Goal: Task Accomplishment & Management: Use online tool/utility

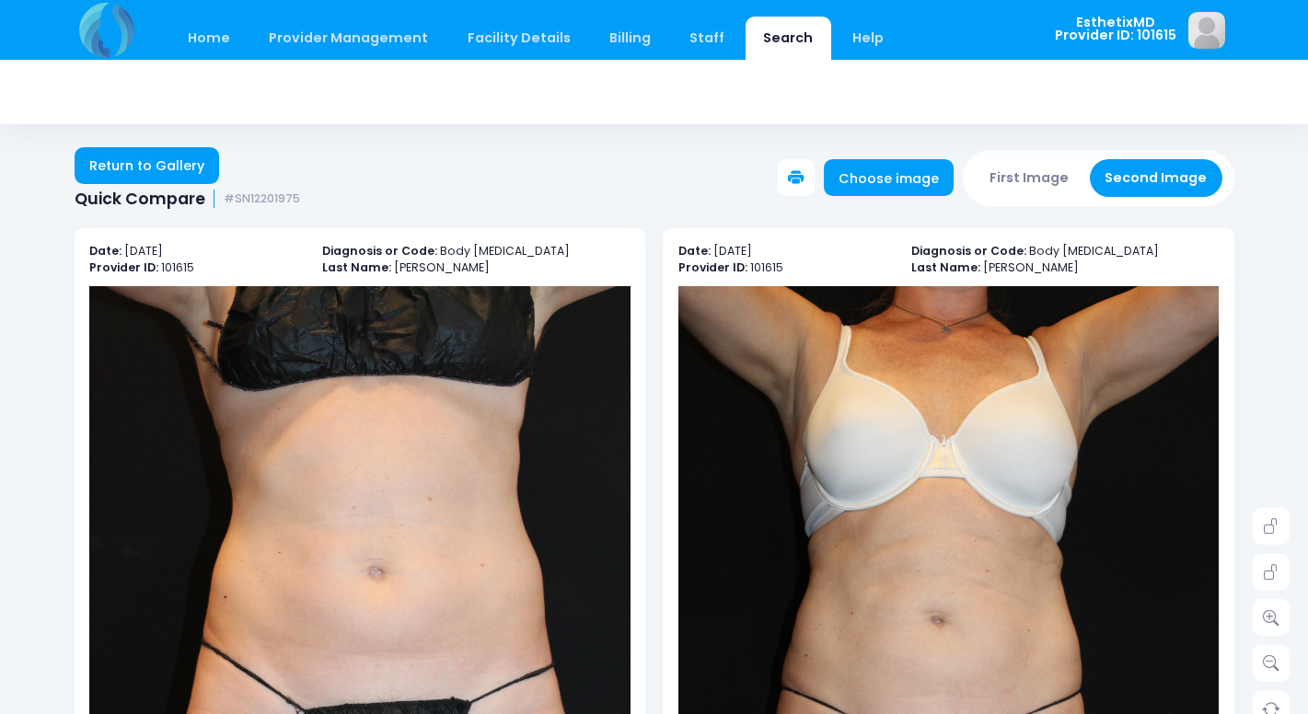
click at [805, 176] on icon at bounding box center [796, 178] width 17 height 17
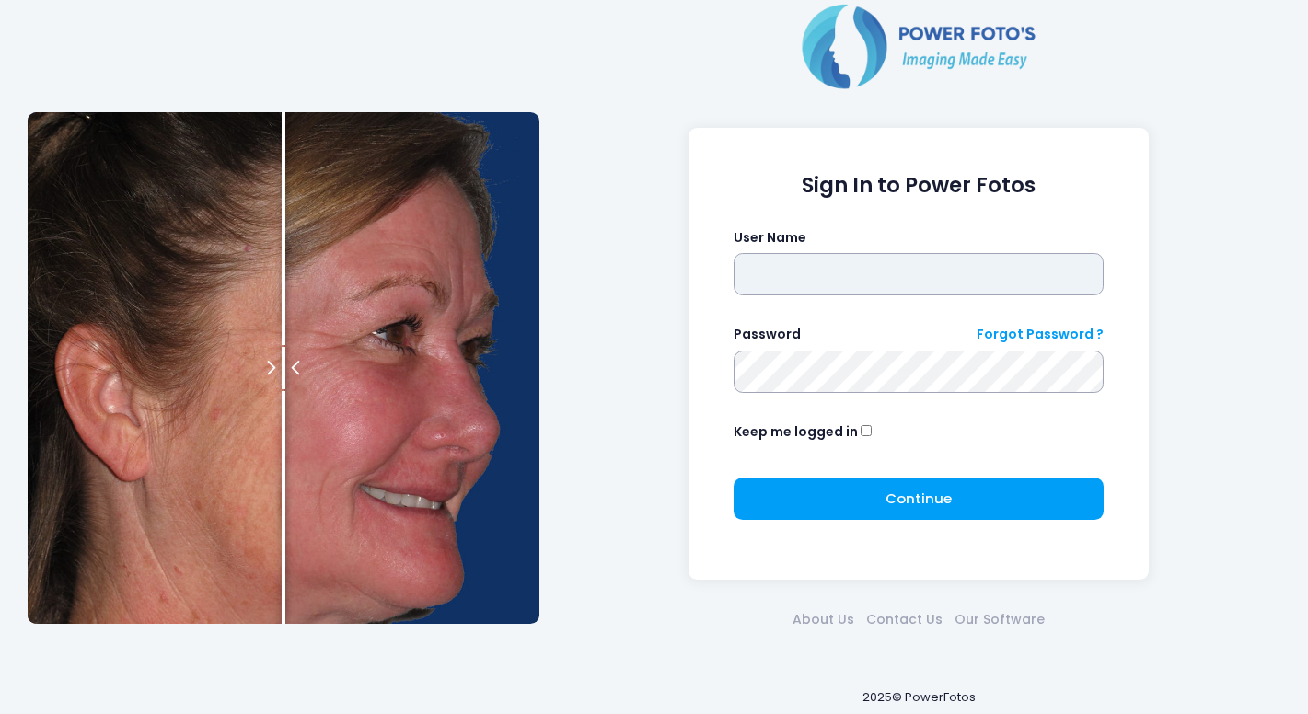
type input "**********"
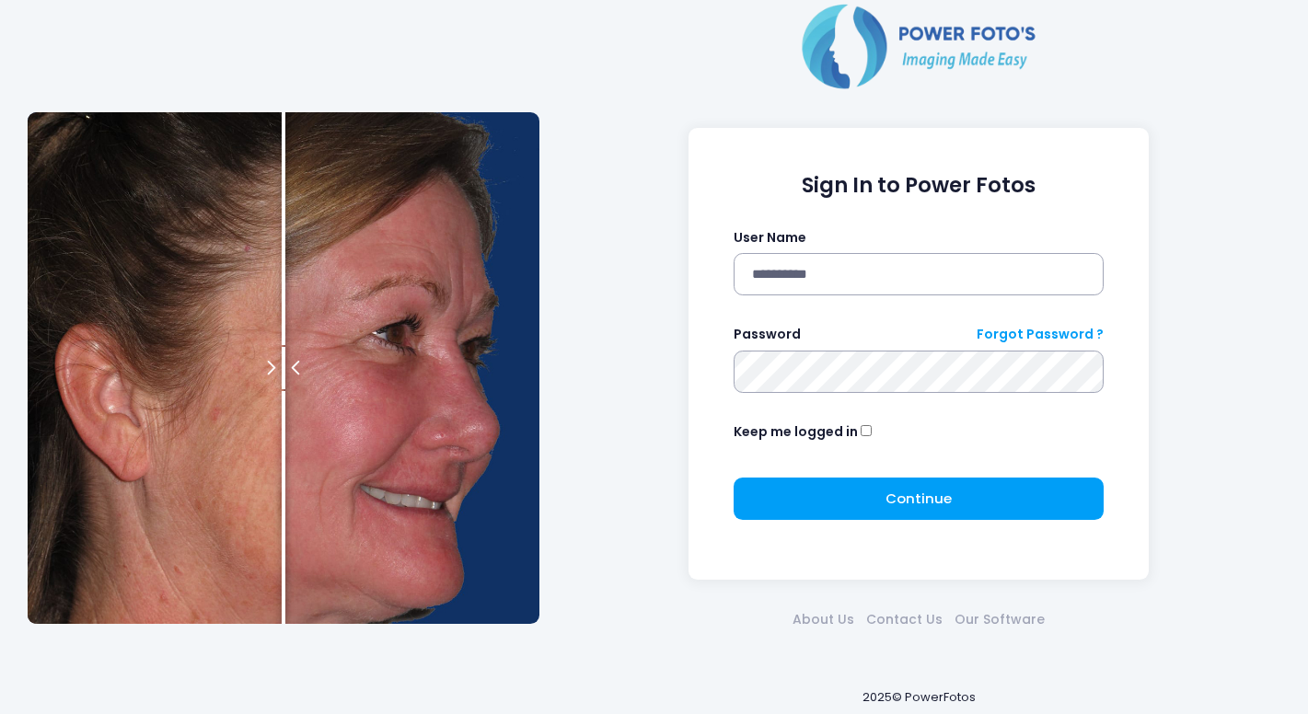
click button "submit" at bounding box center [0, 0] width 0 height 0
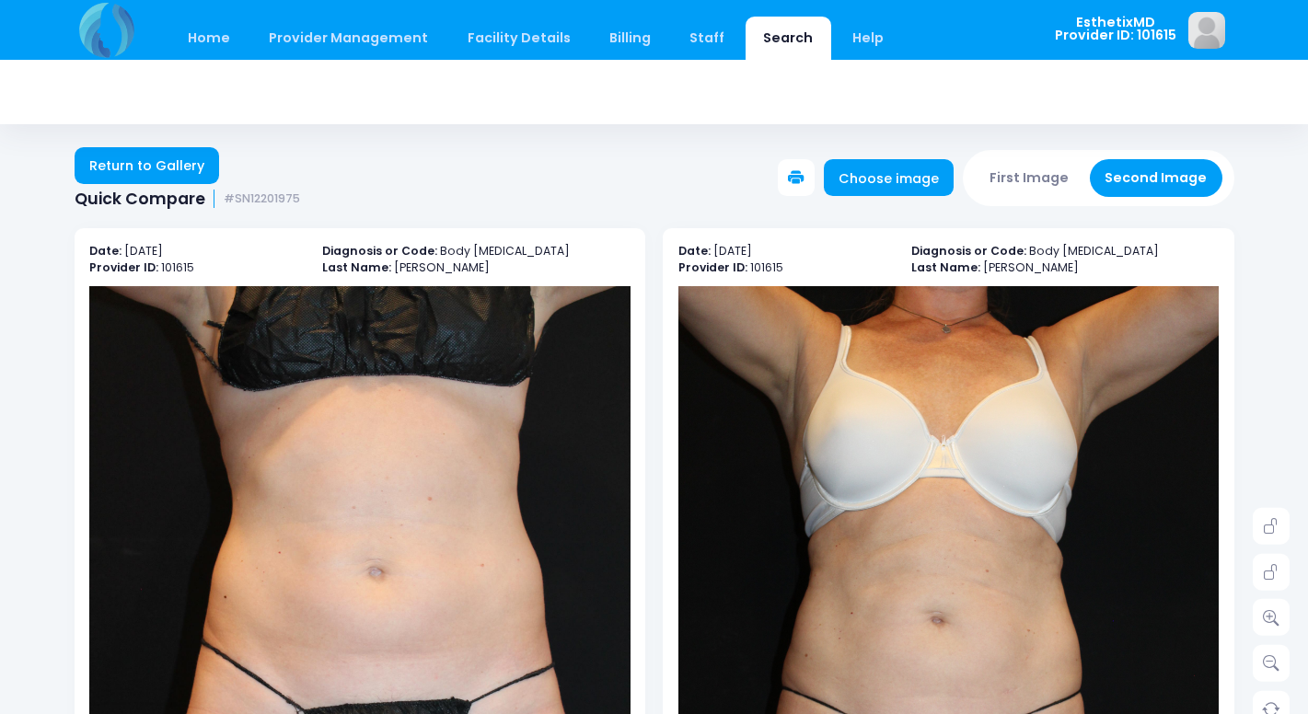
click at [805, 173] on icon at bounding box center [796, 178] width 17 height 17
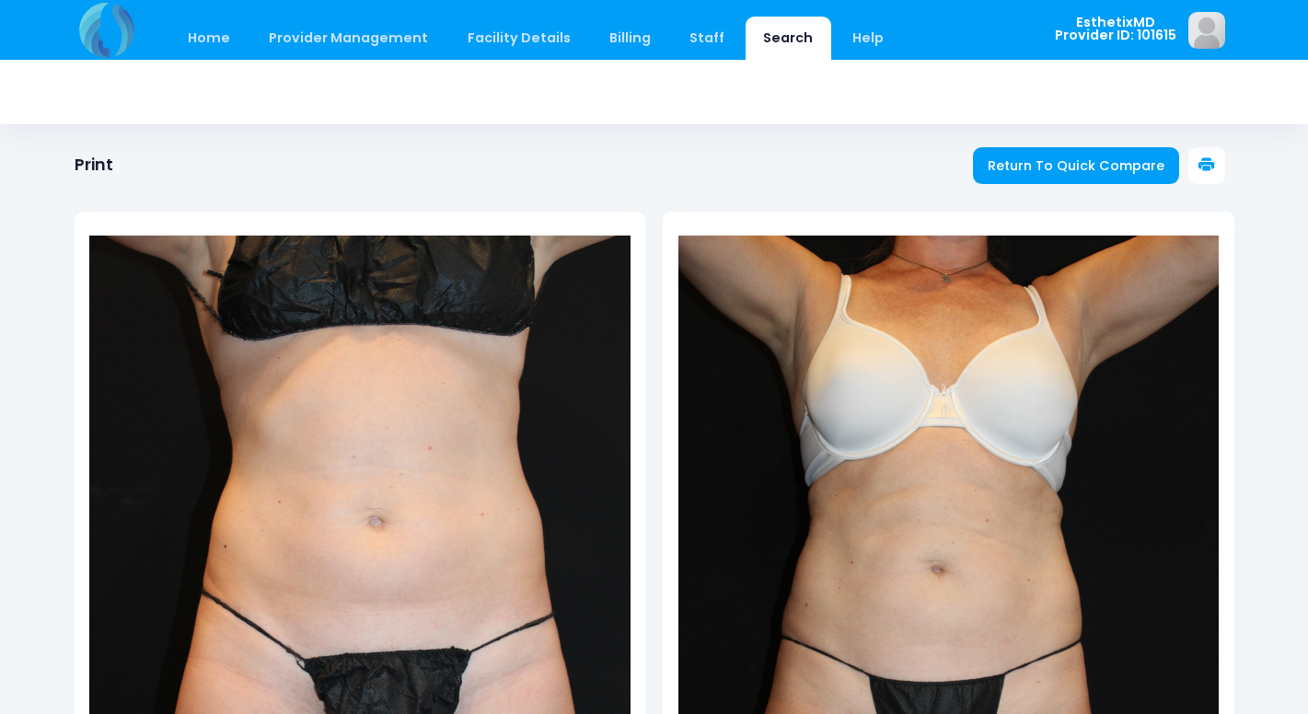
click at [1203, 167] on icon at bounding box center [1207, 165] width 17 height 17
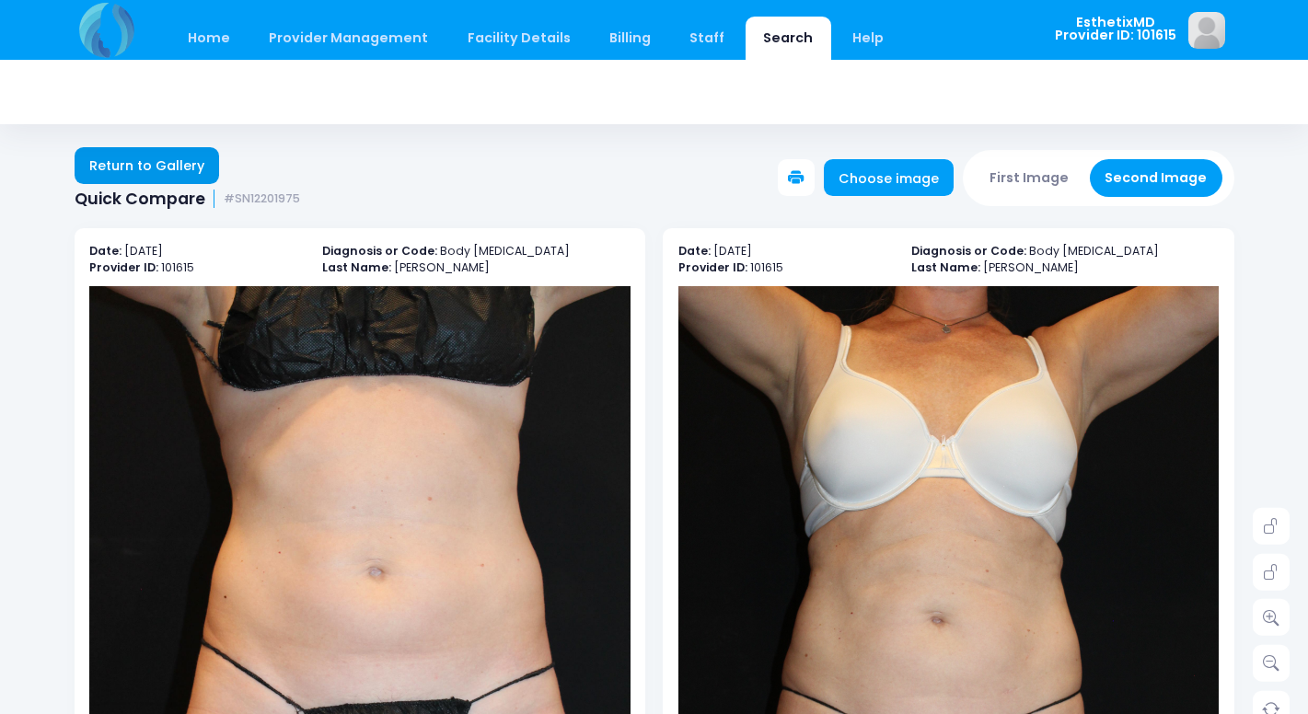
click at [142, 165] on link "Return to Gallery" at bounding box center [147, 165] width 145 height 37
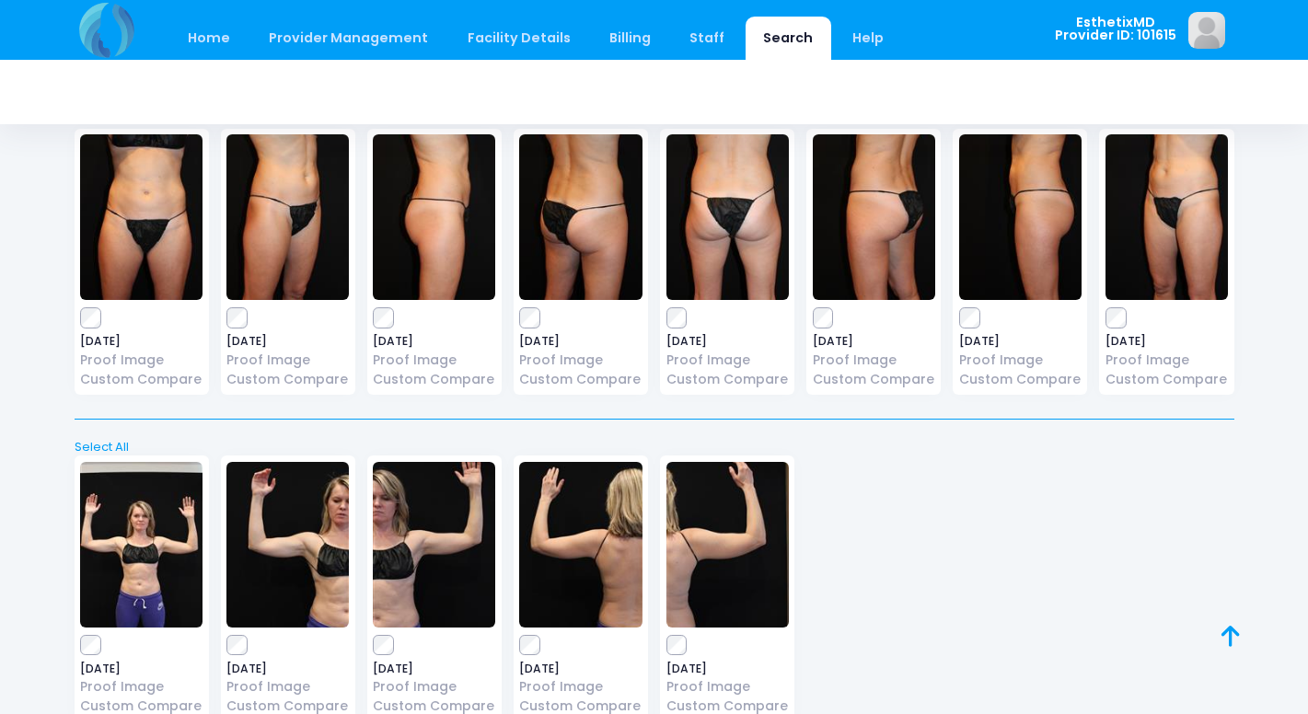
scroll to position [1102, 0]
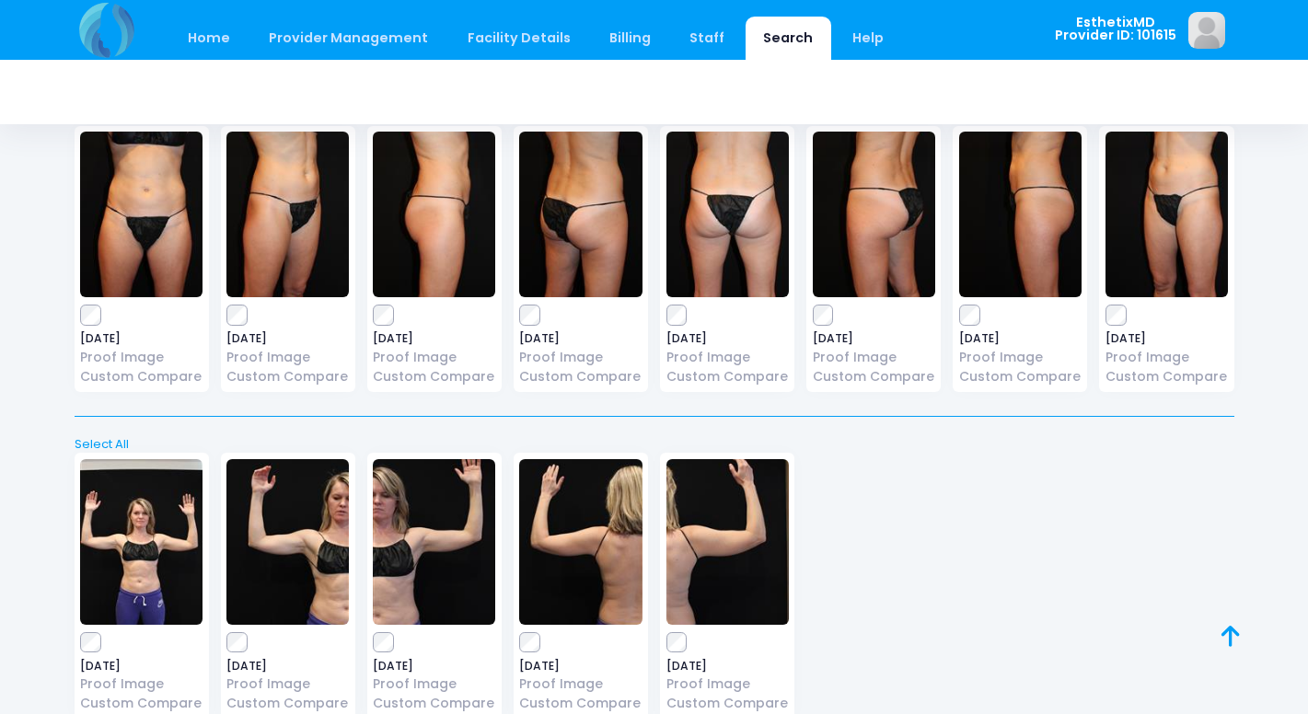
click at [742, 210] on img at bounding box center [728, 215] width 122 height 166
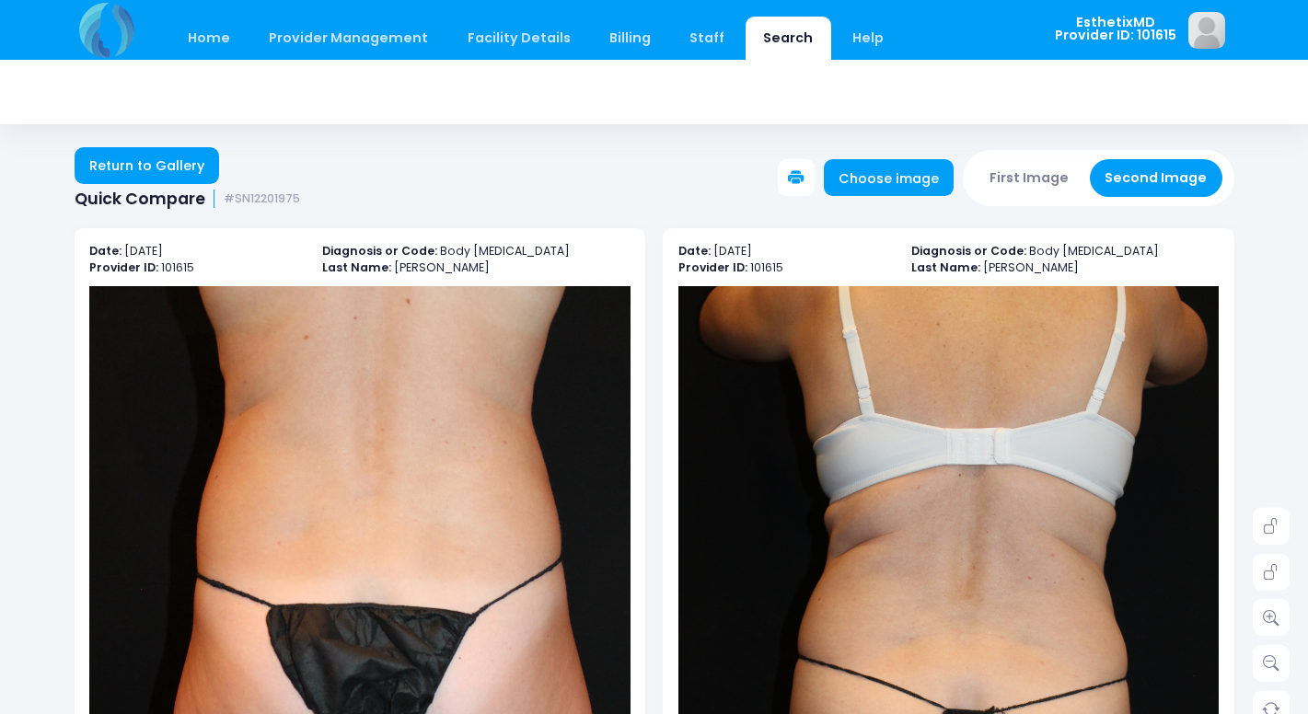
click at [805, 177] on icon at bounding box center [796, 178] width 17 height 17
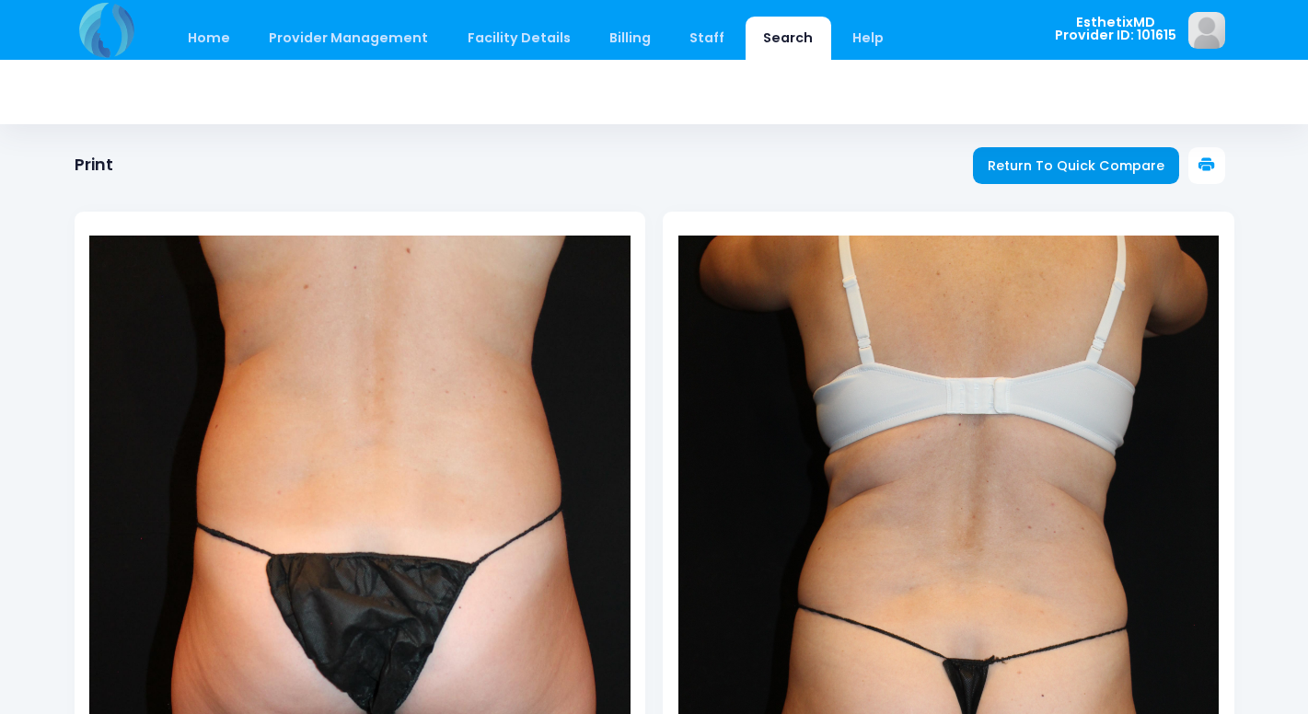
click at [1103, 163] on span "Return To Quick Compare" at bounding box center [1076, 166] width 177 height 18
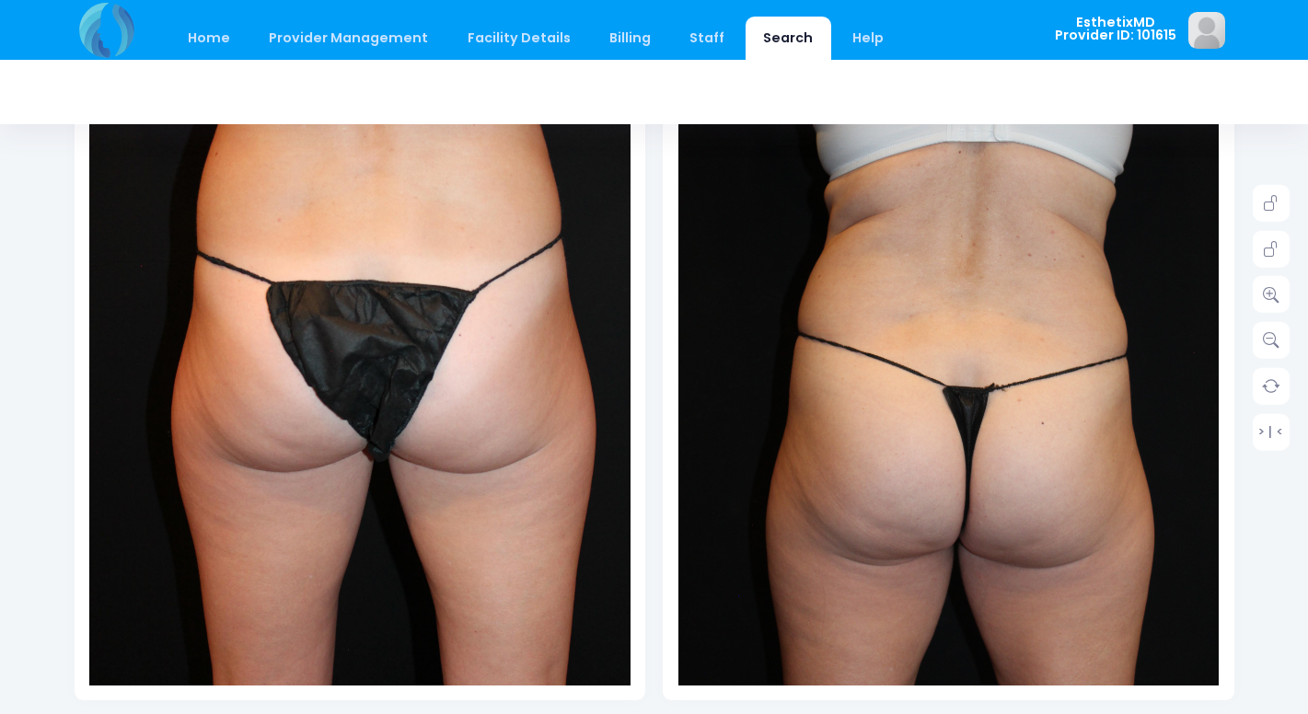
scroll to position [432, 0]
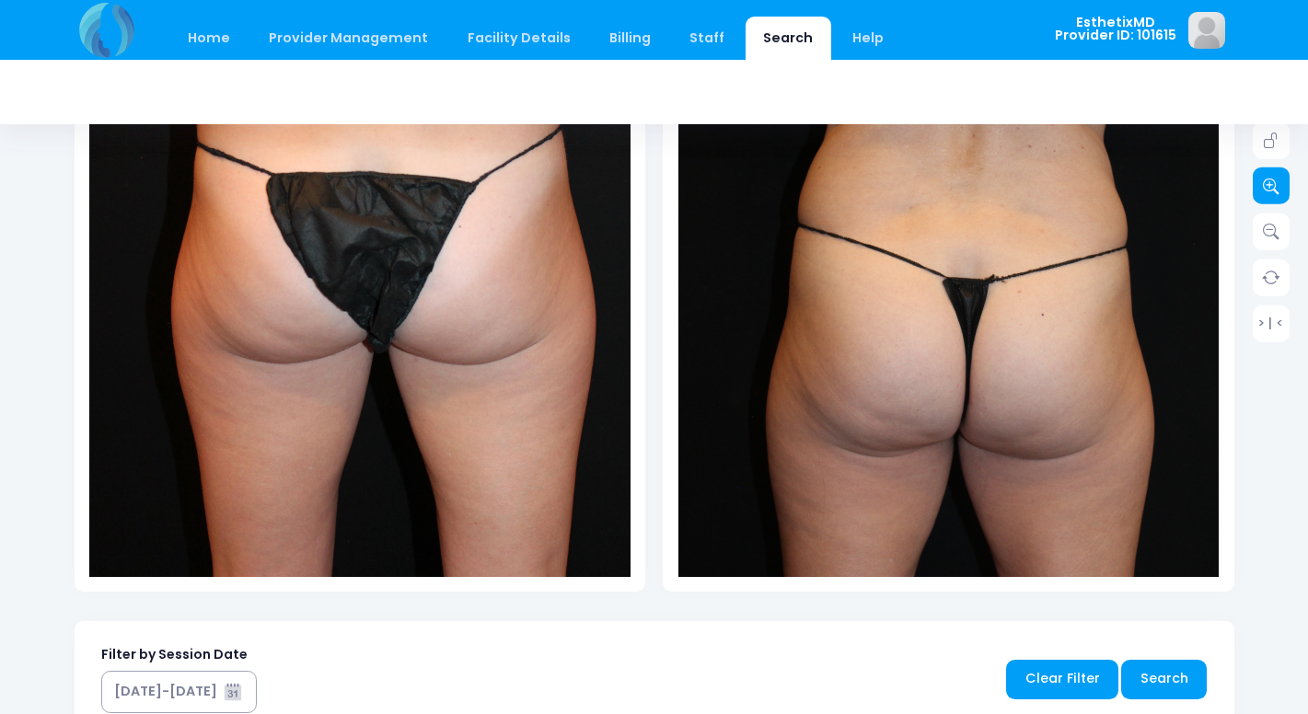
click at [1266, 189] on icon at bounding box center [1271, 186] width 17 height 17
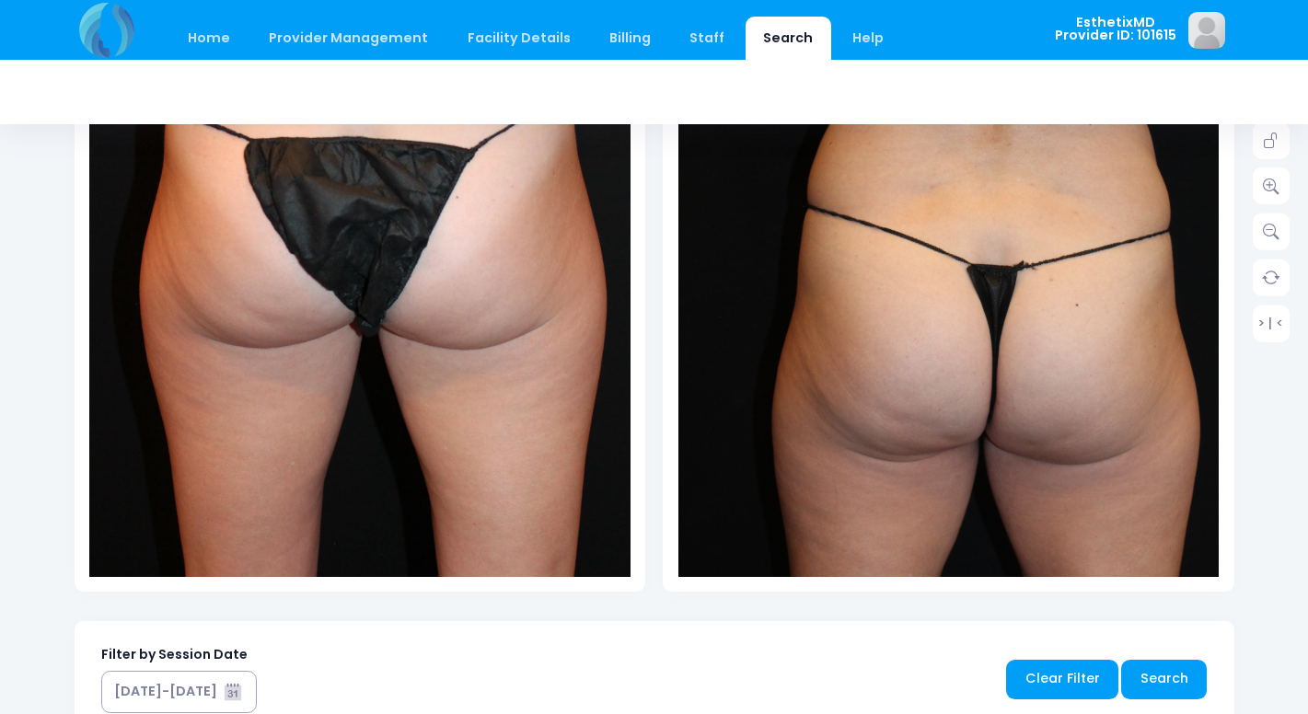
click at [488, 448] on img at bounding box center [347, 234] width 596 height 894
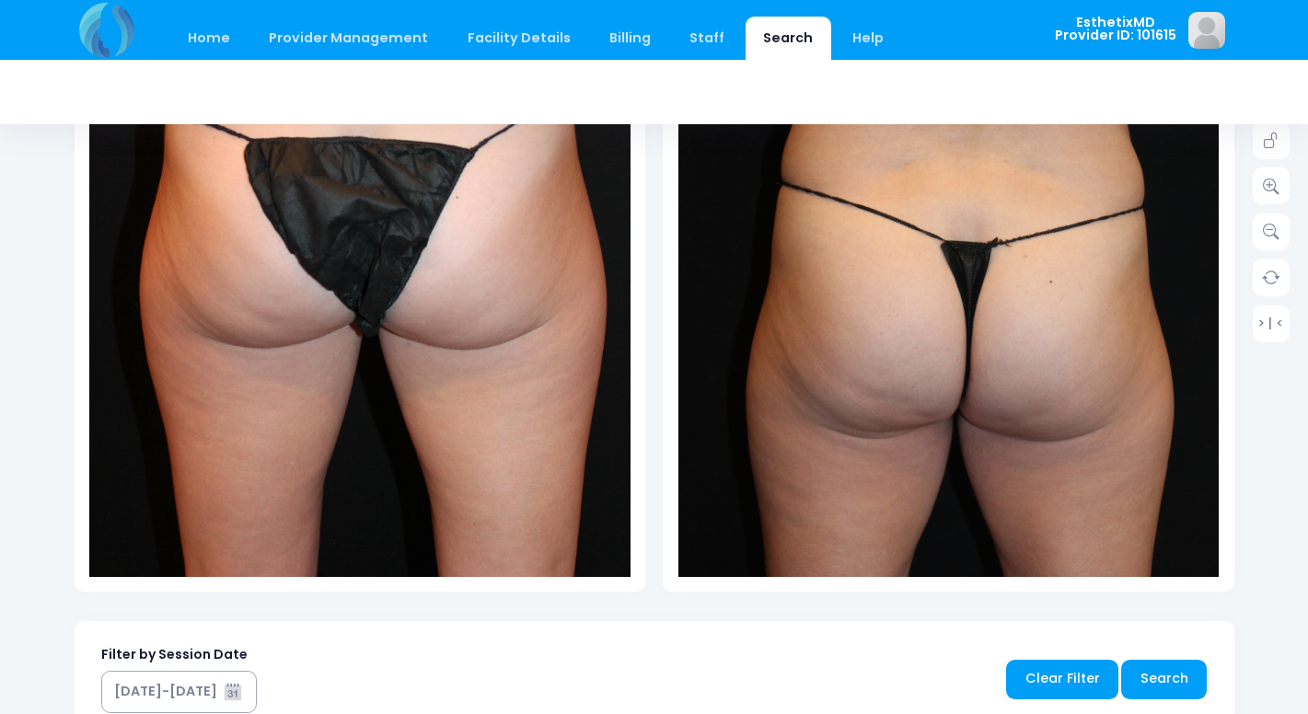
click at [967, 561] on img at bounding box center [947, 220] width 596 height 893
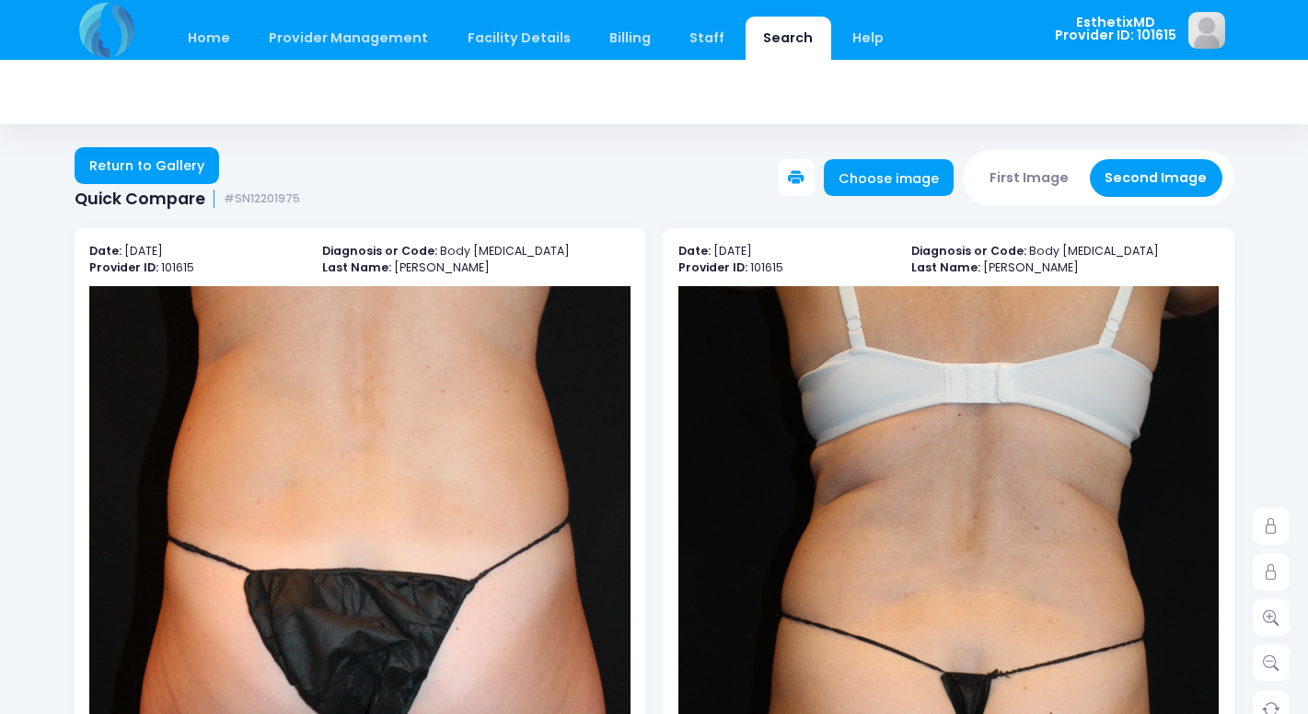
scroll to position [0, 0]
click at [806, 168] on button at bounding box center [796, 177] width 37 height 37
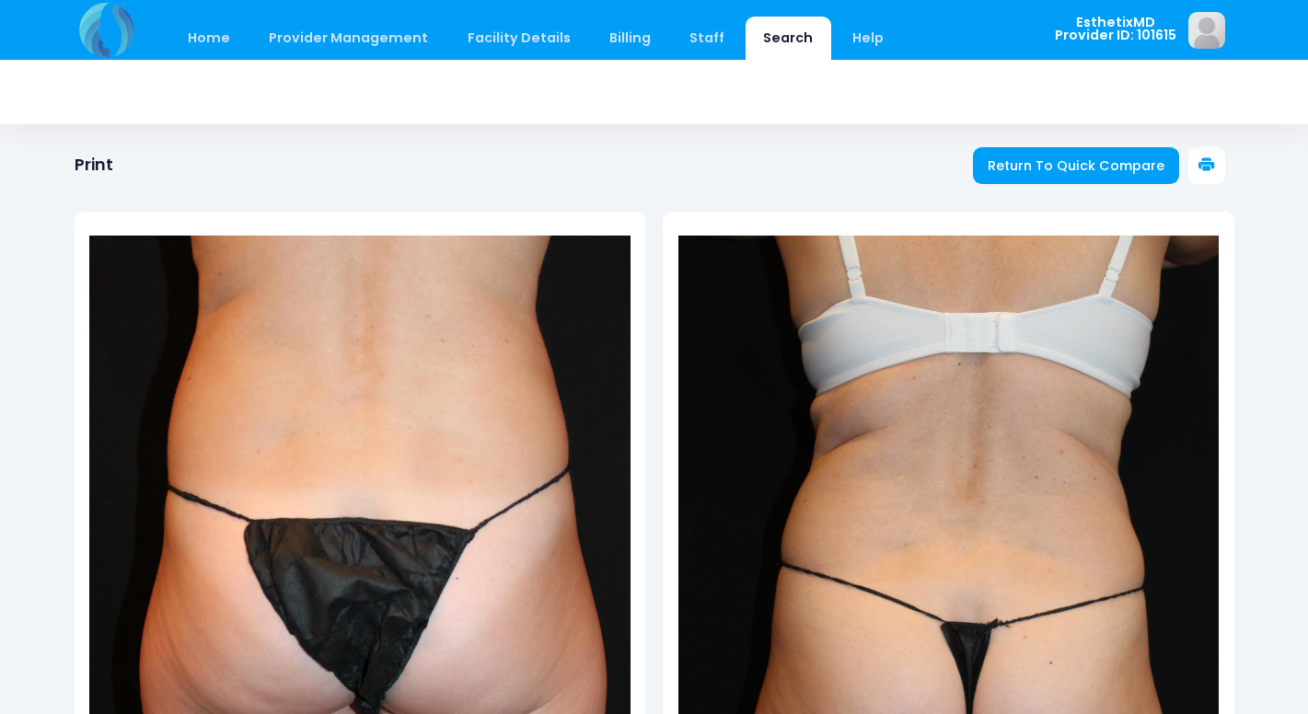
click at [1206, 168] on icon at bounding box center [1207, 165] width 17 height 17
